Goal: Task Accomplishment & Management: Manage account settings

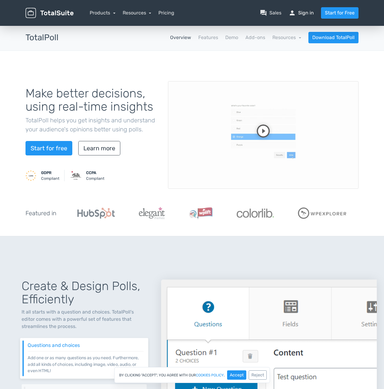
click at [306, 13] on link "person Sign in" at bounding box center [301, 12] width 25 height 7
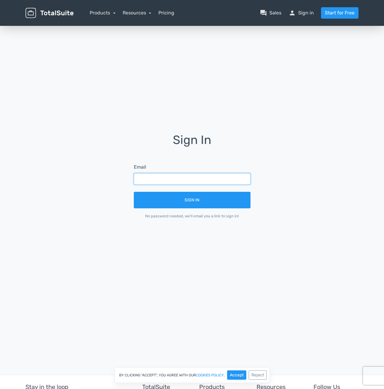
click at [174, 182] on input "text" at bounding box center [192, 178] width 117 height 11
click at [237, 176] on input "text" at bounding box center [192, 178] width 117 height 11
click at [229, 180] on input "text" at bounding box center [192, 178] width 117 height 11
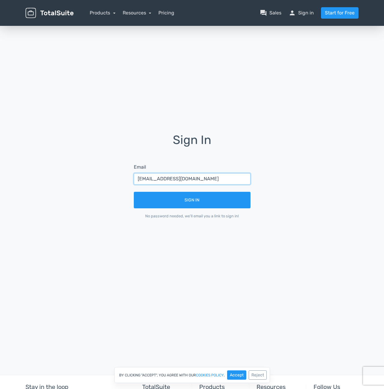
type input "marc@q.digital"
click at [258, 184] on form "Email marc@q.digital Sign In No password needed, we'll email you a link to sign…" at bounding box center [193, 191] width 134 height 72
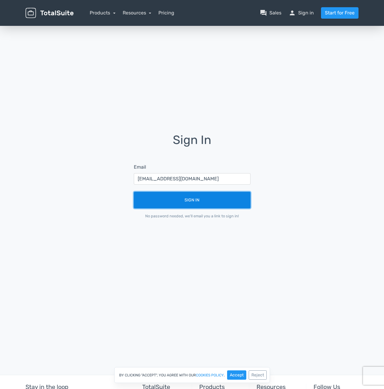
click at [221, 193] on button "Sign In" at bounding box center [192, 200] width 117 height 17
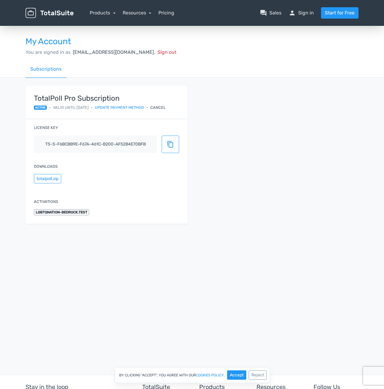
click at [163, 106] on div "Cancel" at bounding box center [157, 108] width 15 height 6
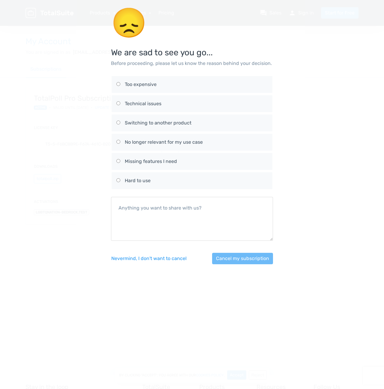
click at [120, 138] on label "No longer relevant for my use case" at bounding box center [192, 142] width 151 height 17
click at [120, 140] on input "No longer relevant for my use case" at bounding box center [119, 142] width 4 height 4
radio input "true"
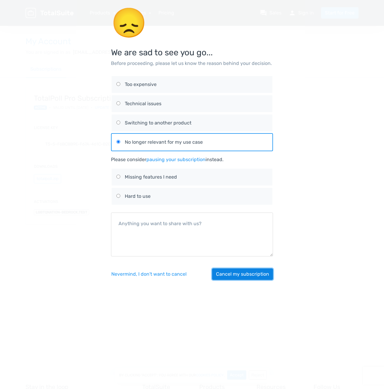
click at [220, 274] on button "Cancel my subscription" at bounding box center [242, 273] width 61 height 11
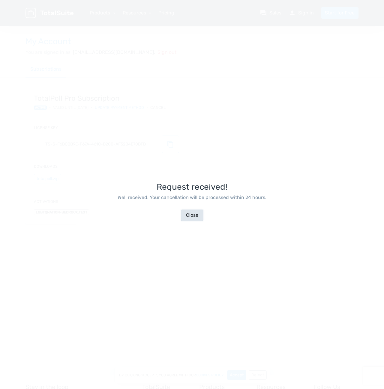
click at [187, 218] on button "Close" at bounding box center [192, 214] width 23 height 11
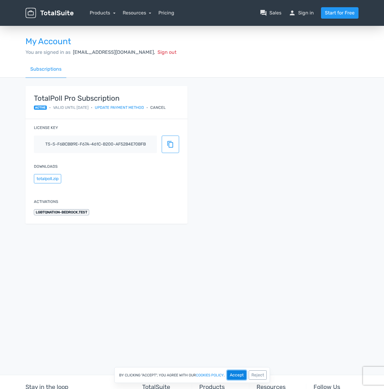
click at [235, 375] on button "Accept" at bounding box center [236, 374] width 19 height 9
click at [164, 105] on div "Cancel" at bounding box center [157, 108] width 15 height 6
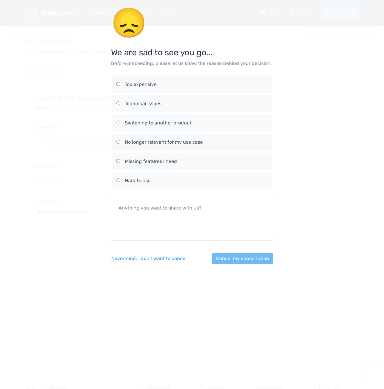
click at [168, 141] on div "No longer relevant for my use case" at bounding box center [196, 141] width 143 height 7
click at [120, 141] on input "No longer relevant for my use case" at bounding box center [119, 142] width 4 height 4
radio input "true"
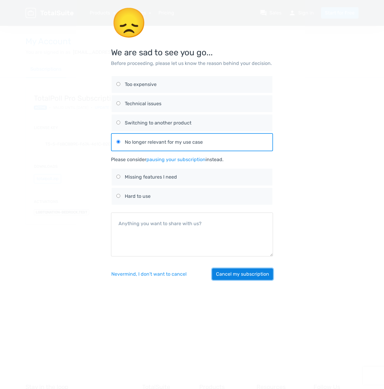
click at [228, 276] on button "Cancel my subscription" at bounding box center [242, 273] width 61 height 11
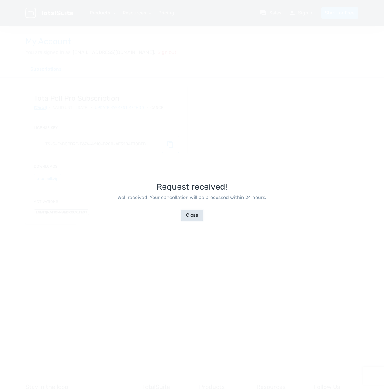
click at [198, 211] on button "Close" at bounding box center [192, 214] width 23 height 11
